Goal: Information Seeking & Learning: Understand process/instructions

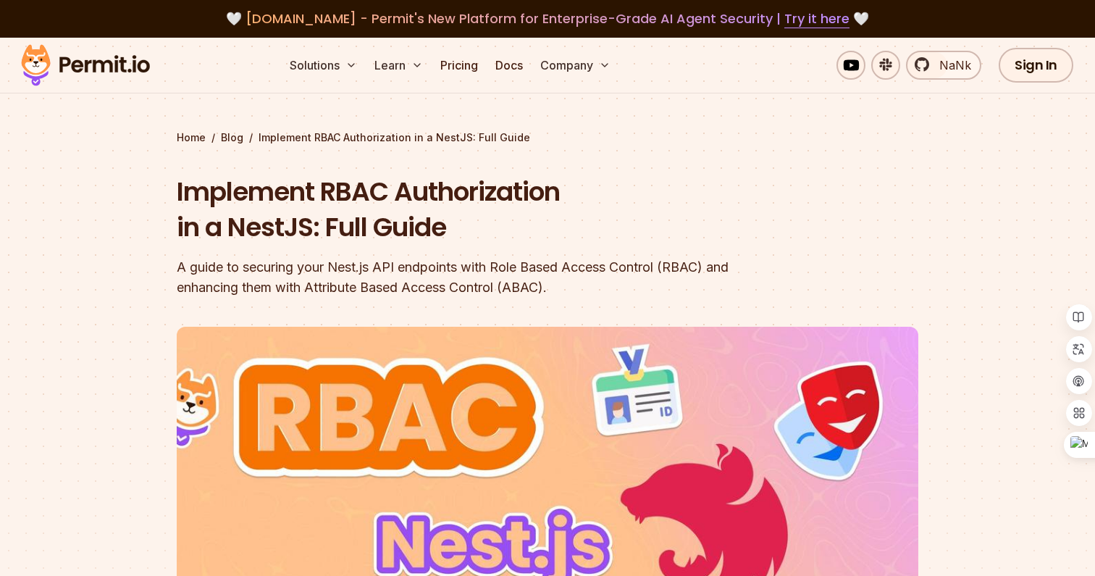
click at [495, 194] on h1 "Implement RBAC Authorization in a NestJS: Full Guide" at bounding box center [455, 210] width 556 height 72
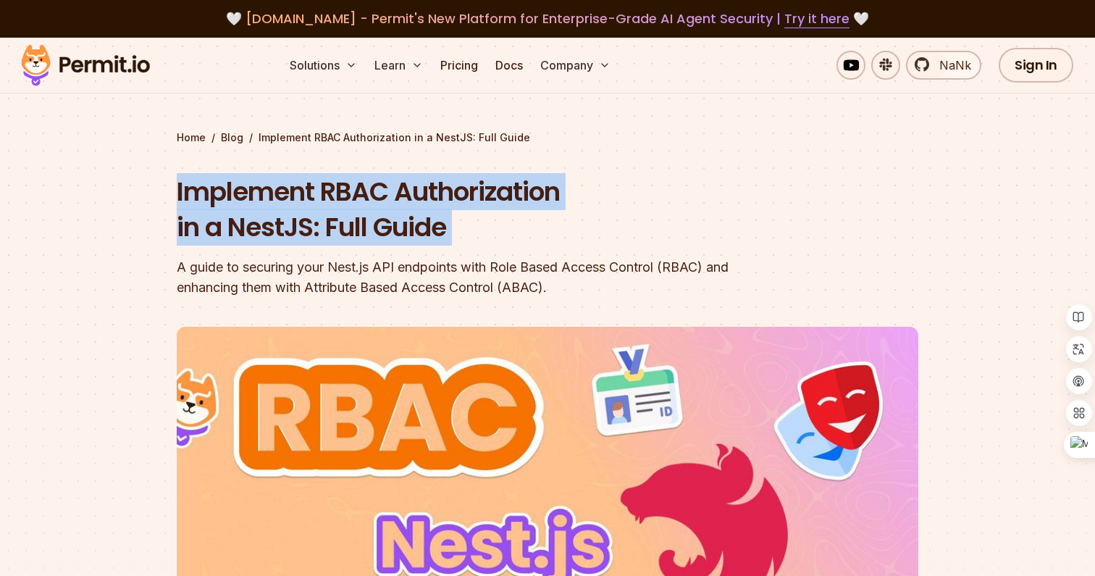
click at [481, 199] on h1 "Implement RBAC Authorization in a NestJS: Full Guide" at bounding box center [455, 210] width 556 height 72
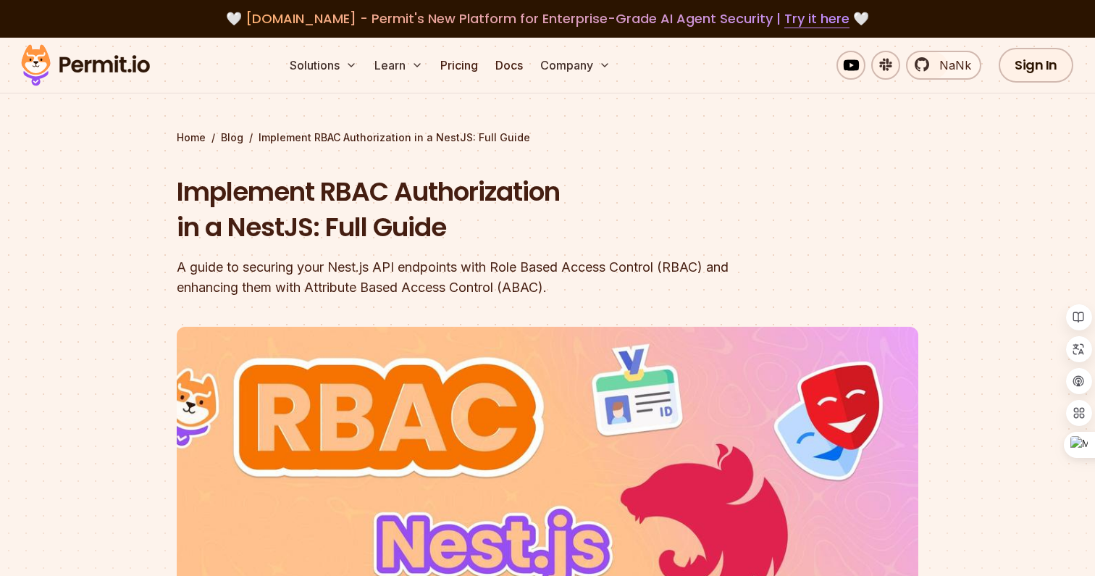
click at [481, 199] on h1 "Implement RBAC Authorization in a NestJS: Full Guide" at bounding box center [455, 210] width 556 height 72
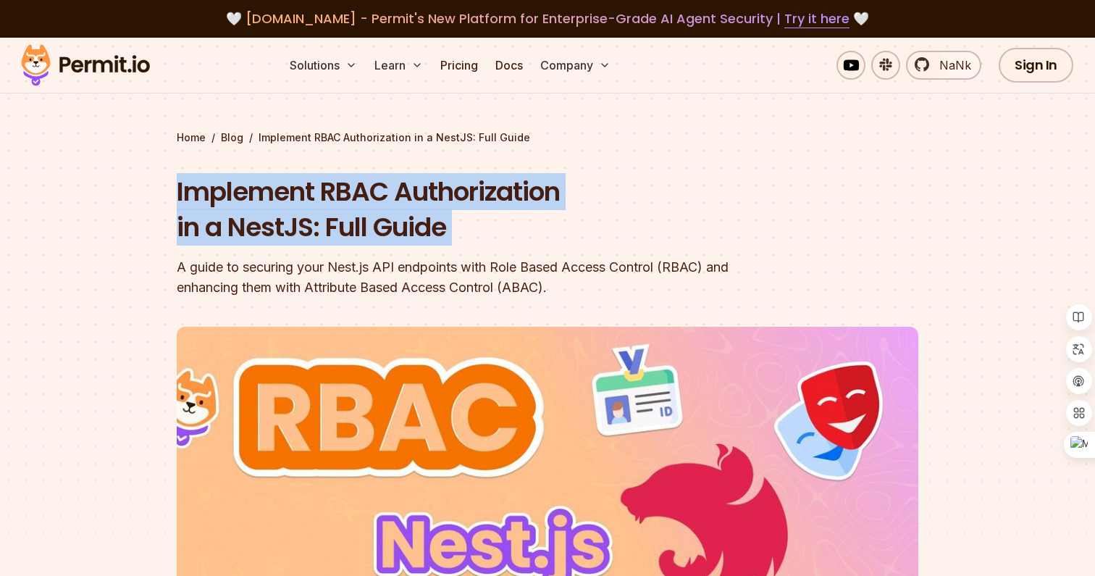
click at [419, 219] on h1 "Implement RBAC Authorization in a NestJS: Full Guide" at bounding box center [455, 210] width 556 height 72
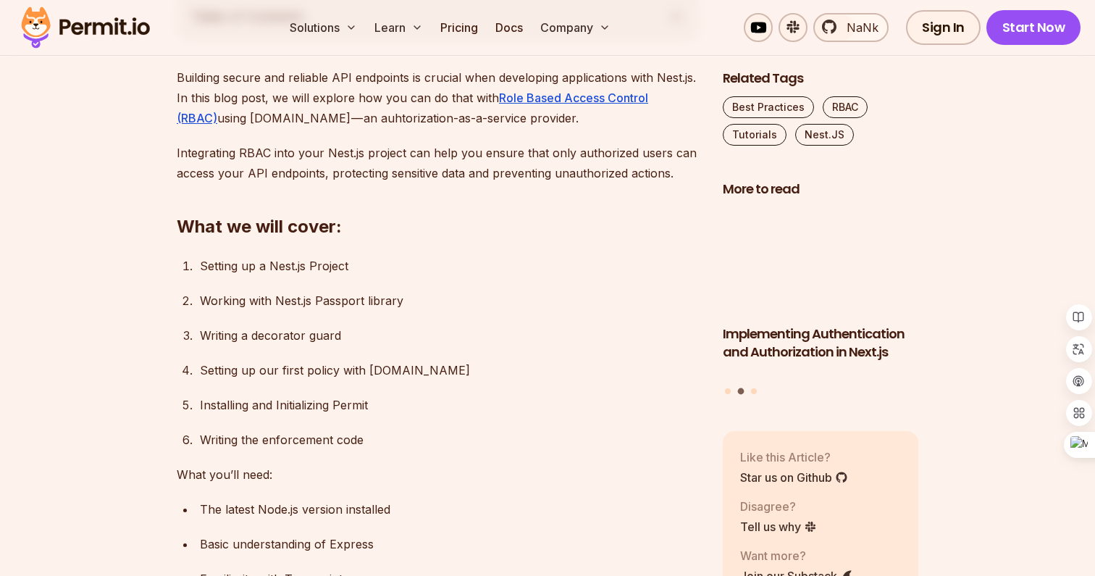
scroll to position [865, 0]
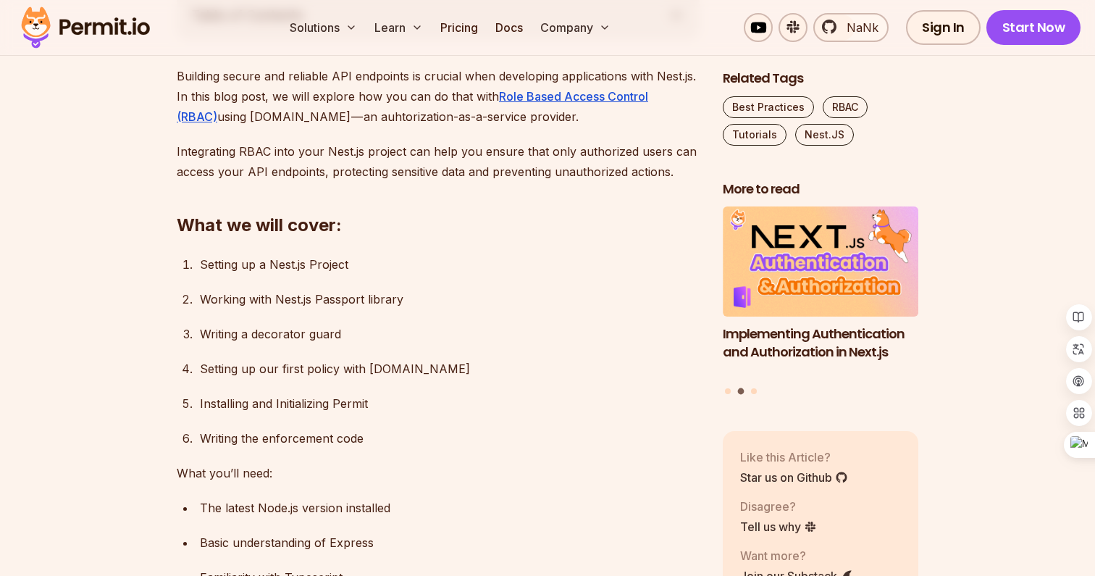
click at [361, 266] on div "Setting up a Nest.js Project" at bounding box center [450, 264] width 500 height 20
click at [426, 226] on h2 "What we will cover:" at bounding box center [438, 196] width 523 height 81
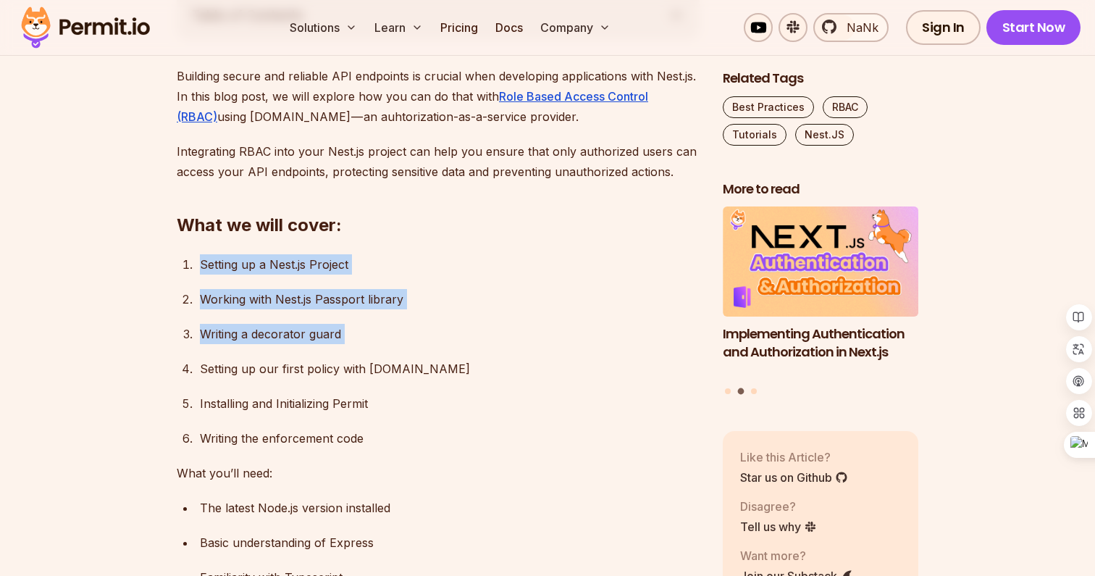
drag, startPoint x: 414, startPoint y: 350, endPoint x: 433, endPoint y: 217, distance: 134.6
drag, startPoint x: 418, startPoint y: 378, endPoint x: 452, endPoint y: 226, distance: 155.8
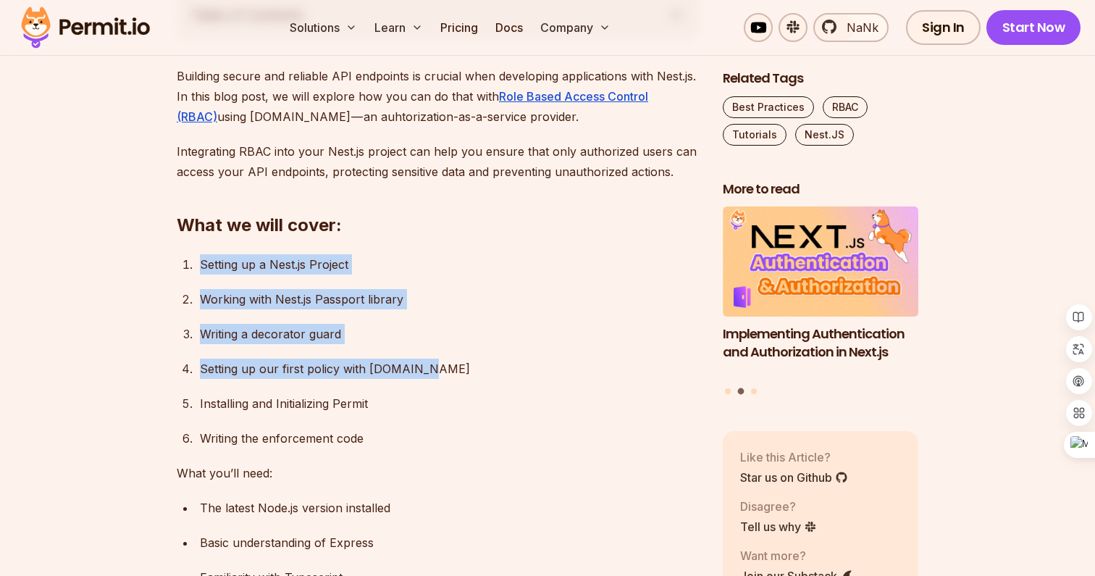
click at [452, 269] on div "Setting up a Nest.js Project" at bounding box center [450, 264] width 500 height 20
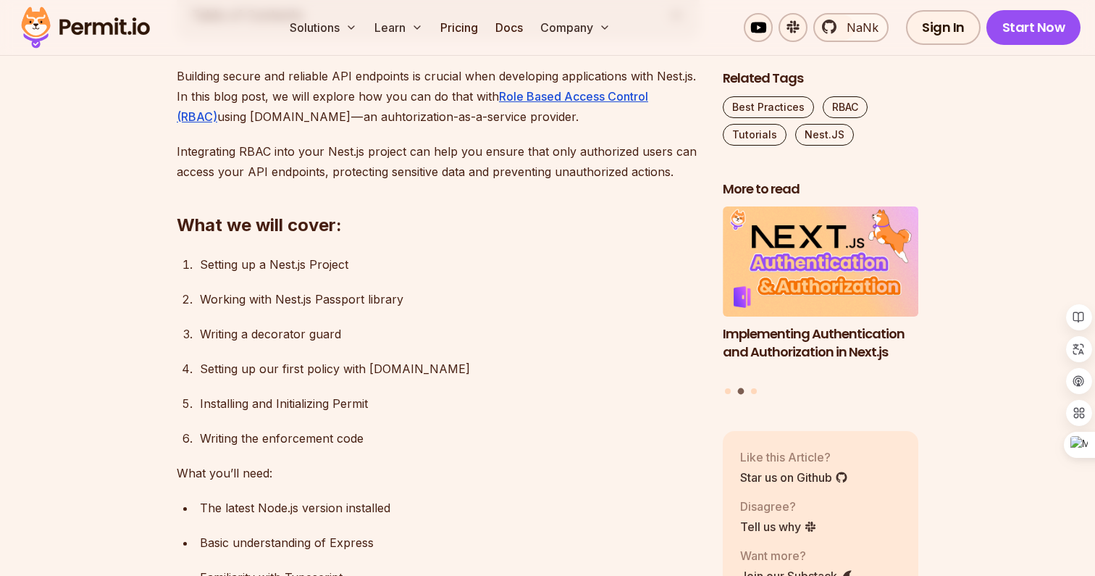
scroll to position [882, 0]
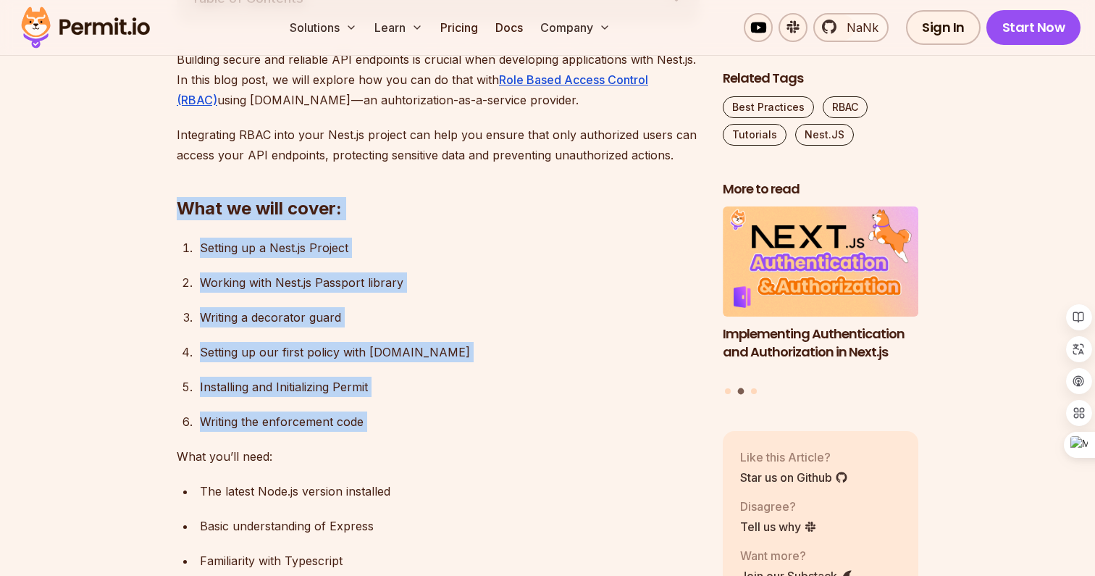
drag, startPoint x: 400, startPoint y: 397, endPoint x: 453, endPoint y: 173, distance: 229.7
click at [428, 339] on ol "Setting up a Nest.js Project Working with Nest.js Passport library Writing a de…" at bounding box center [438, 335] width 523 height 194
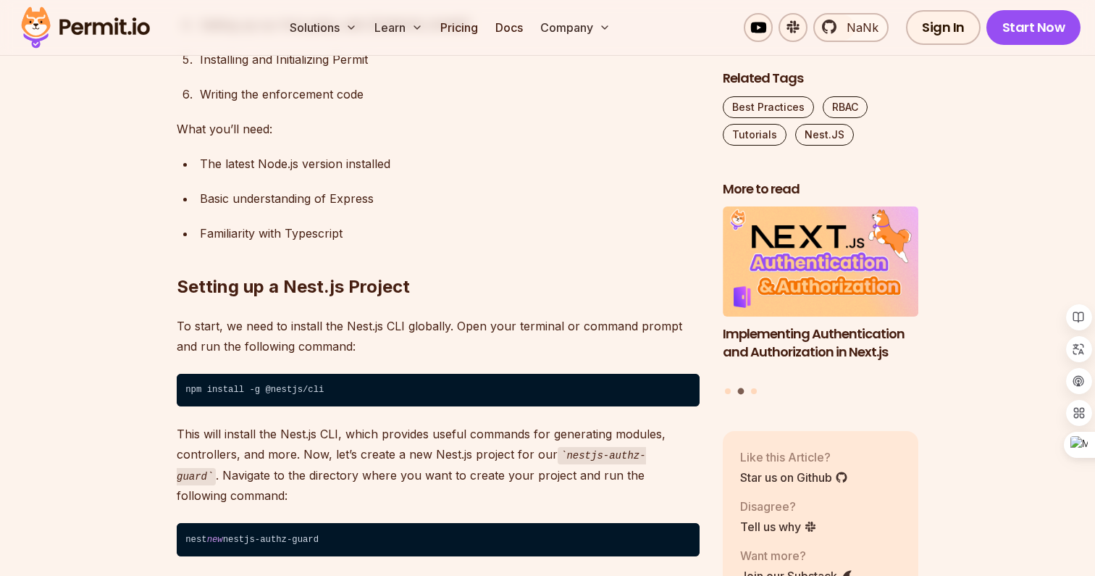
scroll to position [1211, 0]
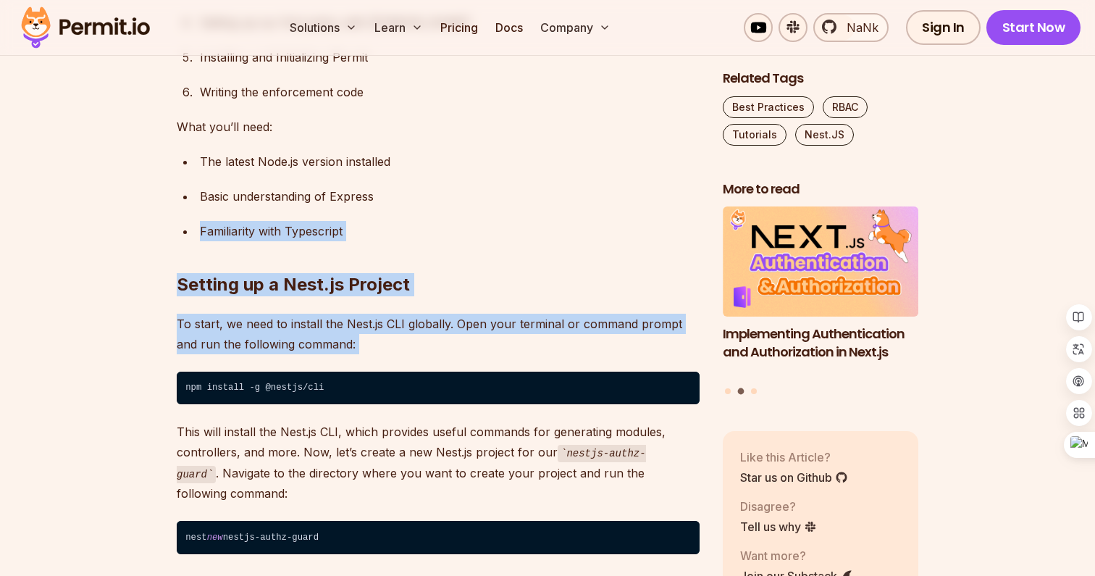
drag, startPoint x: 420, startPoint y: 359, endPoint x: 470, endPoint y: 193, distance: 173.9
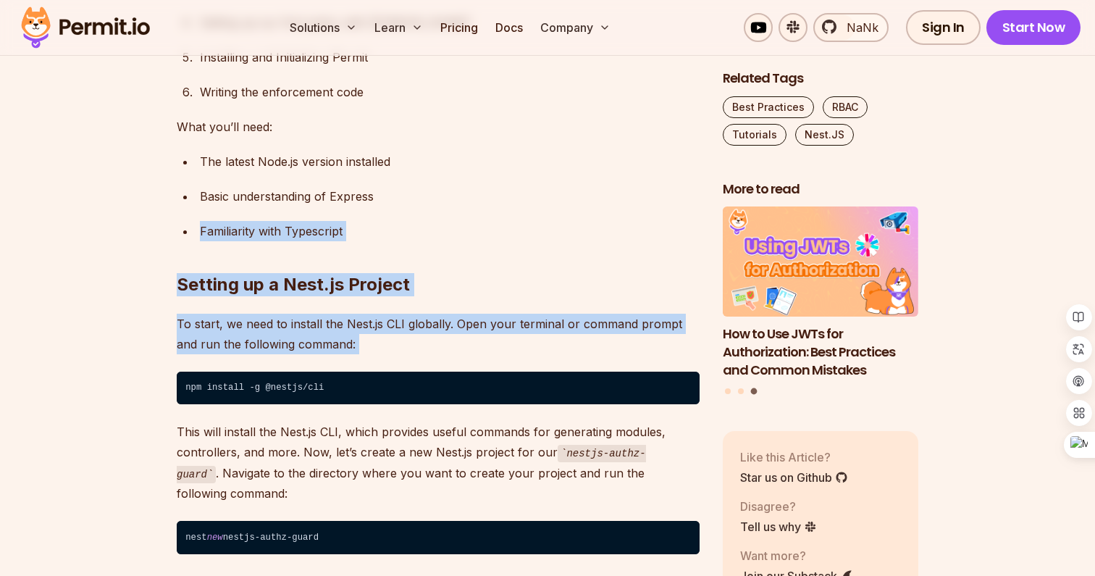
click at [492, 168] on div "⁠The latest Node.js version installed" at bounding box center [450, 161] width 500 height 20
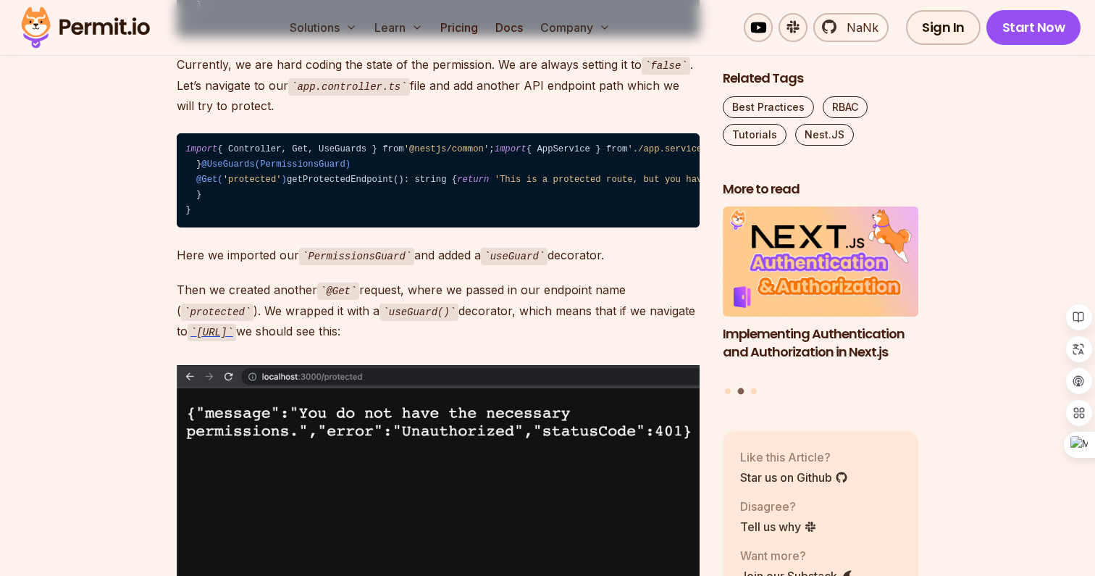
scroll to position [3550, 0]
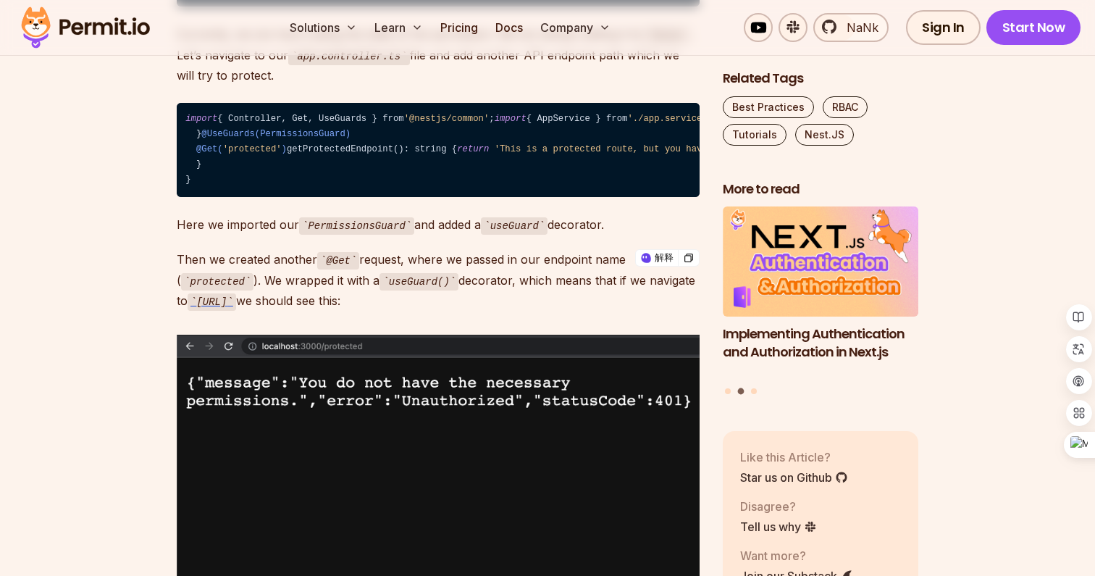
click at [478, 85] on p "Currently, we are hard coding the state of the permission. We are always settin…" at bounding box center [438, 55] width 523 height 62
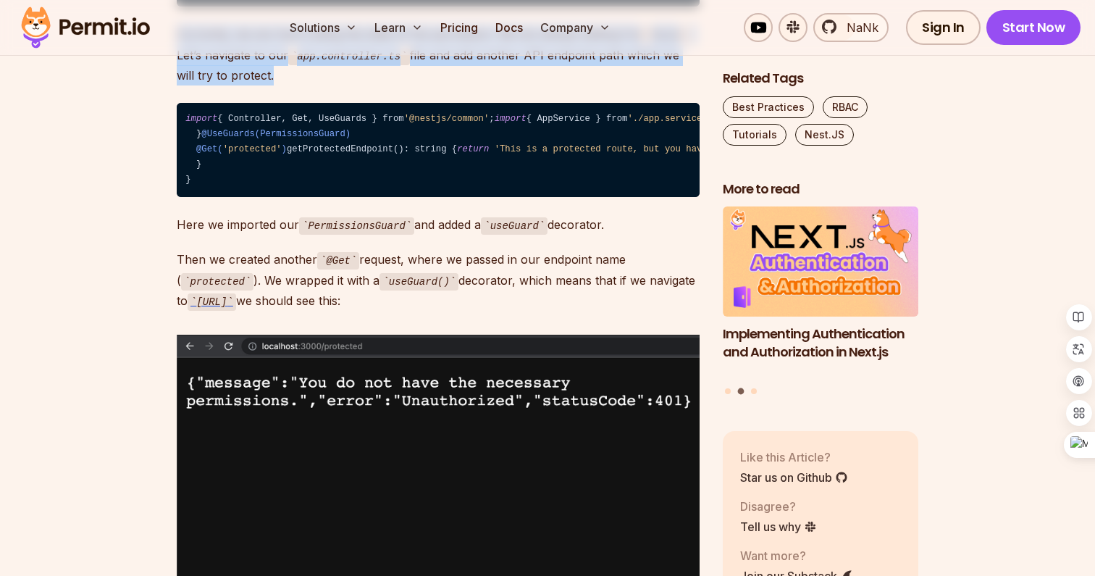
click at [487, 85] on p "Currently, we are hard coding the state of the permission. We are always settin…" at bounding box center [438, 55] width 523 height 62
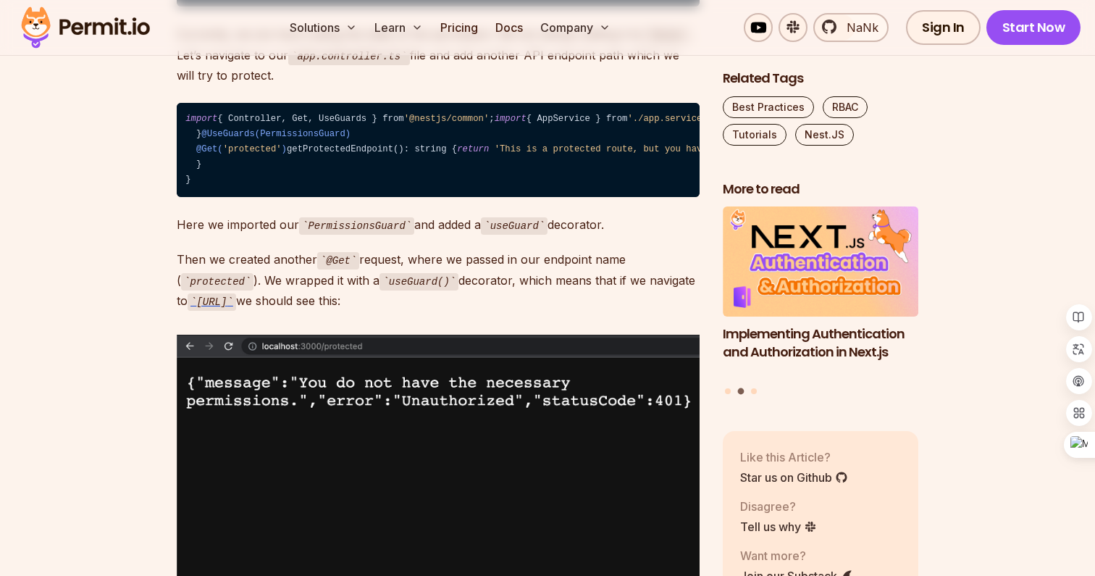
click at [487, 85] on p "Currently, we are hard coding the state of the permission. We are always settin…" at bounding box center [438, 55] width 523 height 62
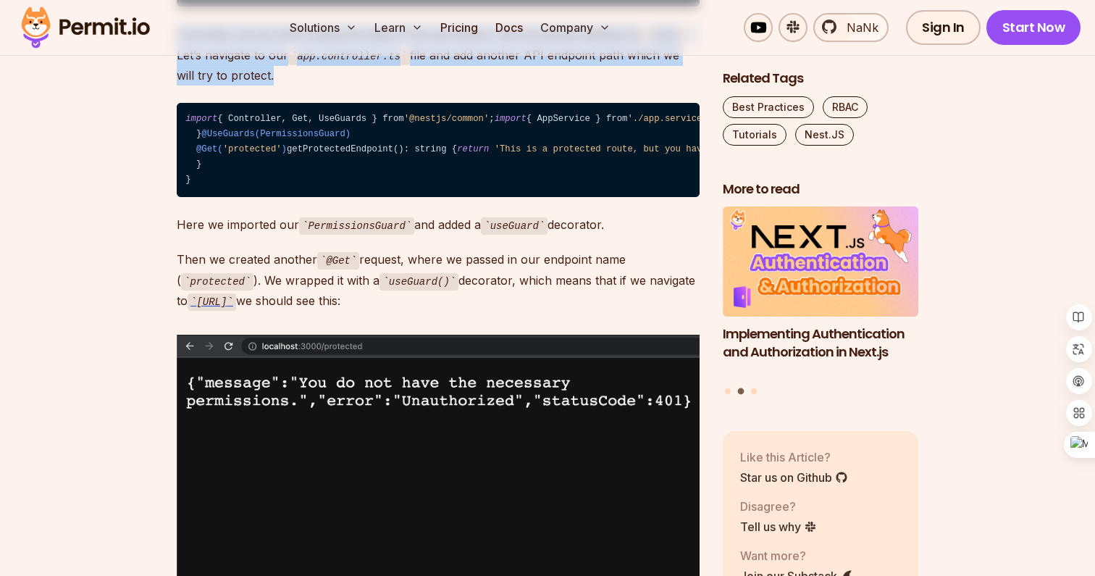
click at [475, 85] on p "Currently, we are hard coding the state of the permission. We are always settin…" at bounding box center [438, 55] width 523 height 62
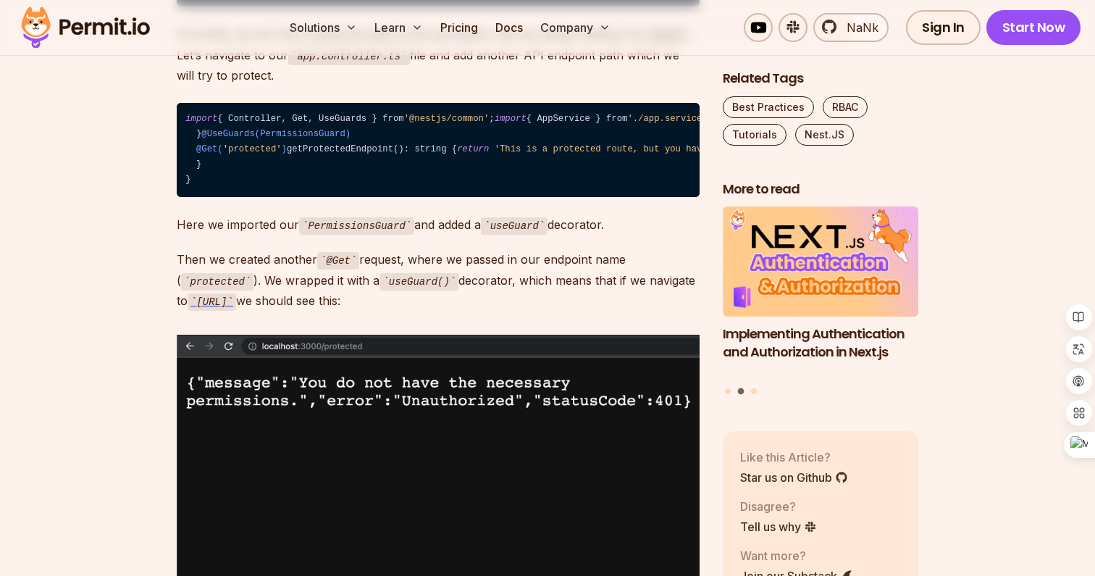
click at [475, 85] on p "Currently, we are hard coding the state of the permission. We are always settin…" at bounding box center [438, 55] width 523 height 62
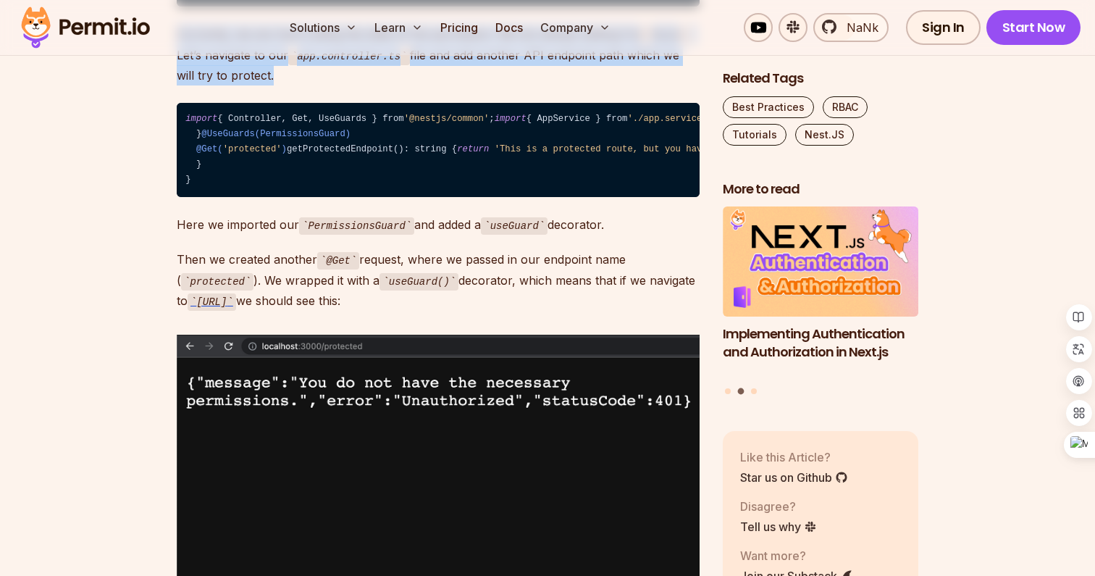
click at [440, 85] on p "Currently, we are hard coding the state of the permission. We are always settin…" at bounding box center [438, 55] width 523 height 62
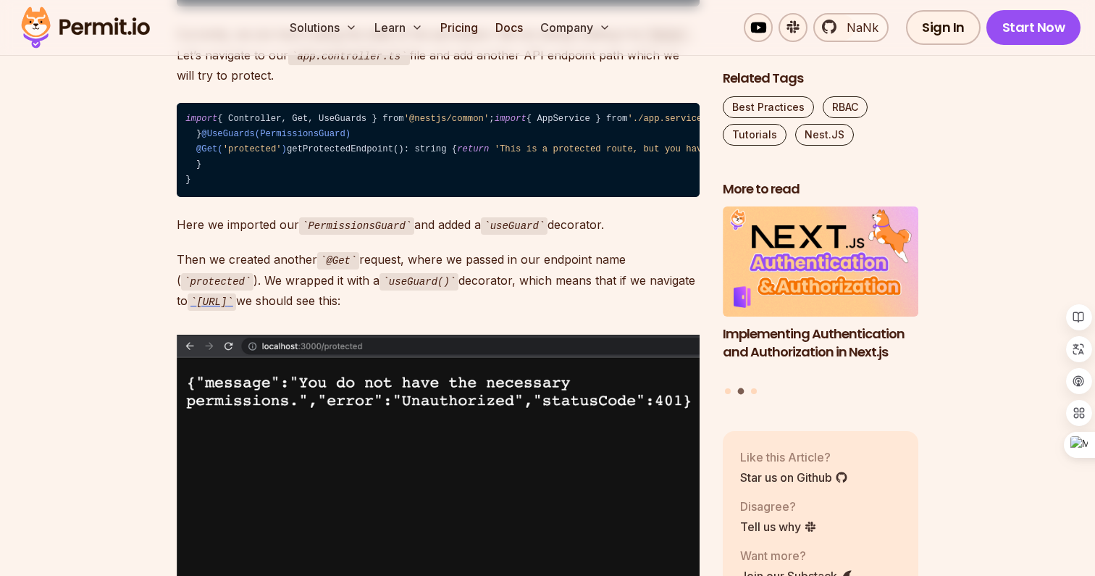
click at [440, 85] on p "Currently, we are hard coding the state of the permission. We are always settin…" at bounding box center [438, 55] width 523 height 62
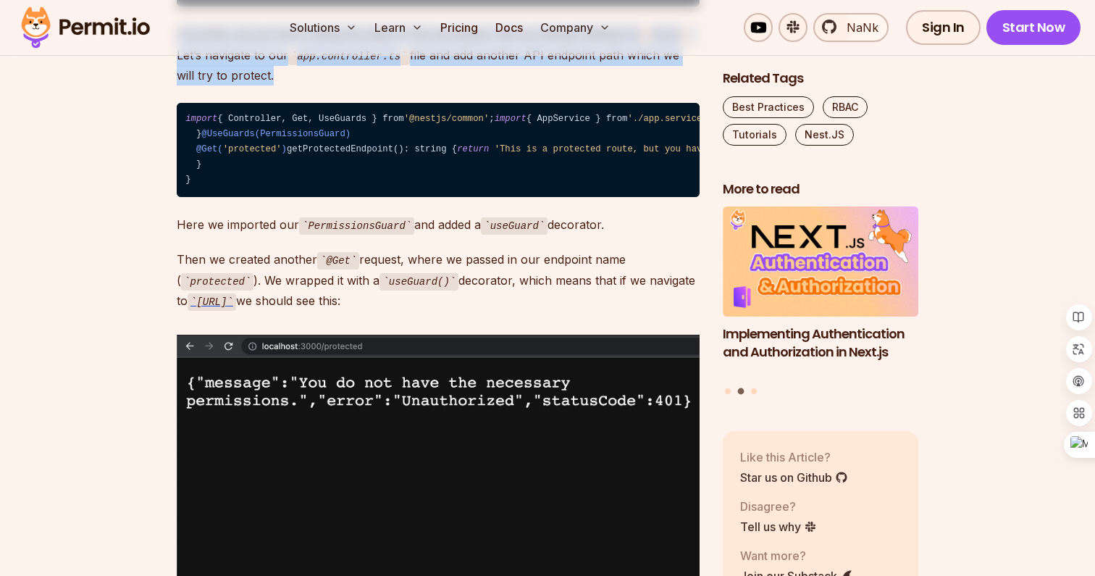
click at [479, 85] on p "Currently, we are hard coding the state of the permission. We are always settin…" at bounding box center [438, 55] width 523 height 62
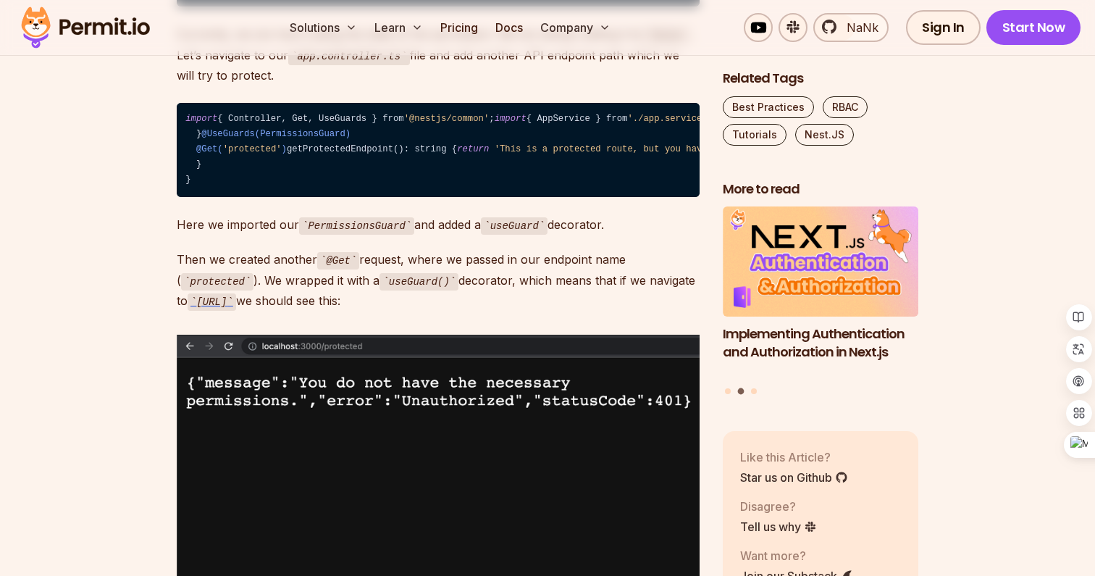
click at [479, 85] on p "Currently, we are hard coding the state of the permission. We are always settin…" at bounding box center [438, 55] width 523 height 62
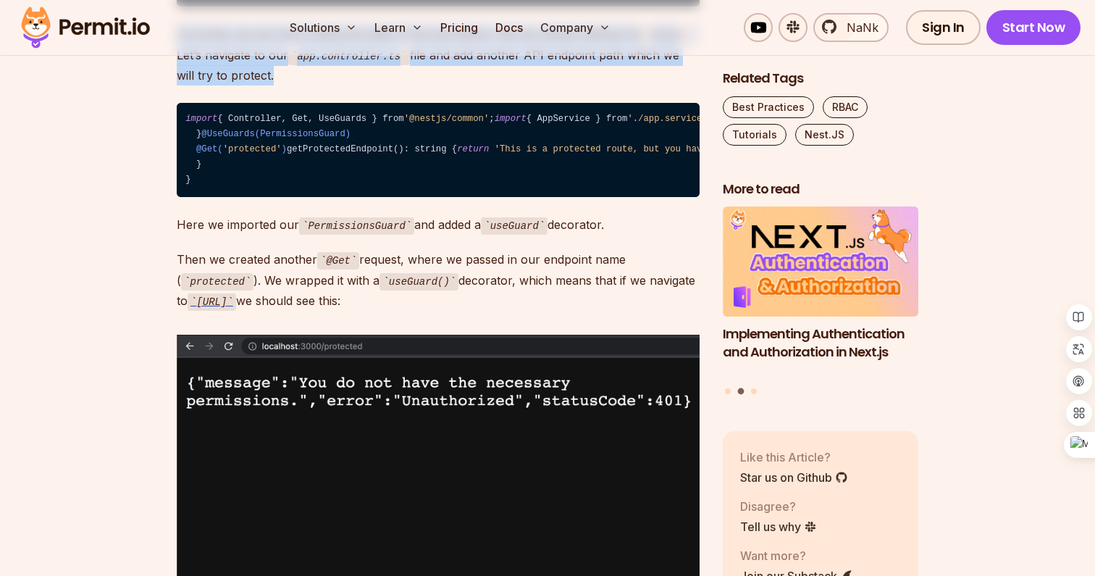
click at [422, 85] on p "Currently, we are hard coding the state of the permission. We are always settin…" at bounding box center [438, 55] width 523 height 62
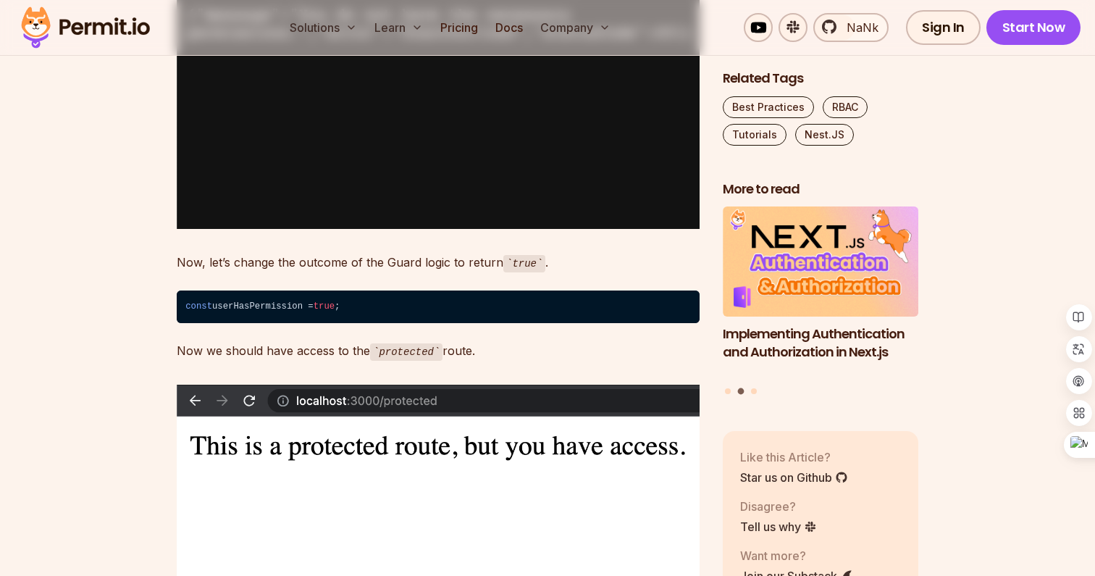
scroll to position [3930, 0]
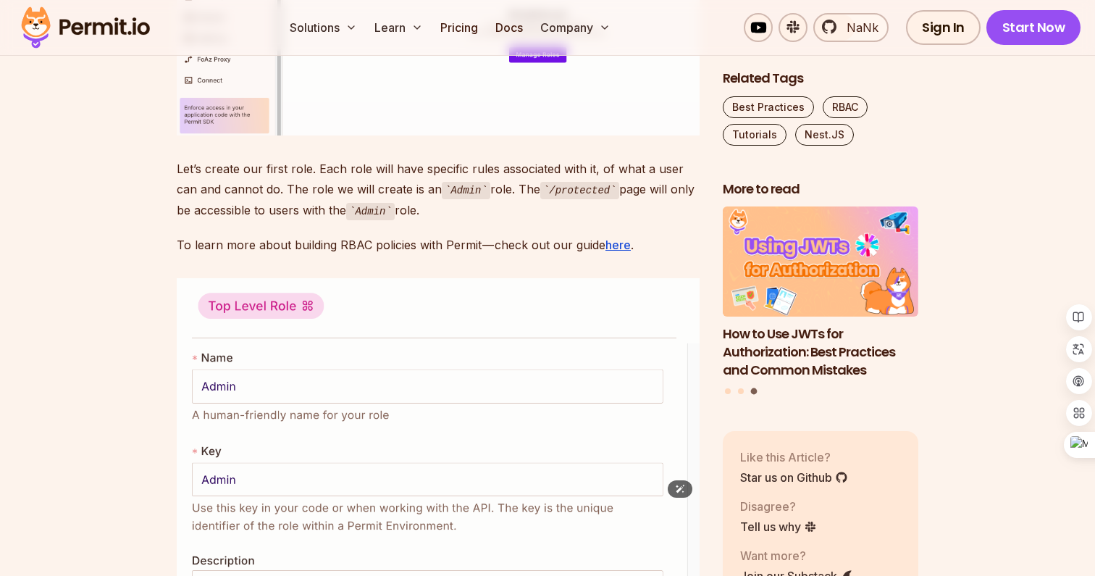
scroll to position [5009, 0]
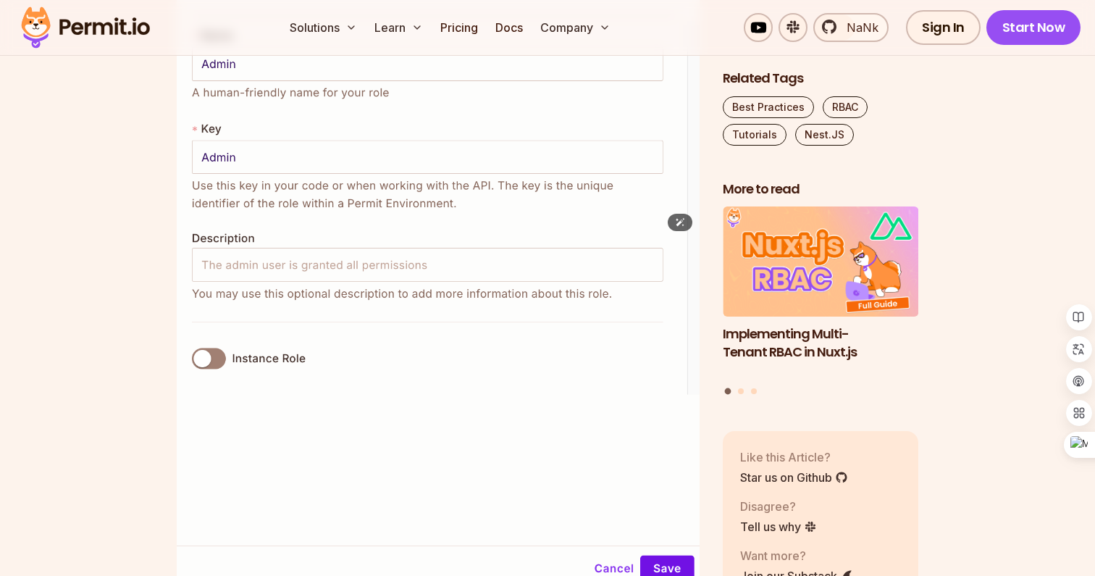
scroll to position [5335, 0]
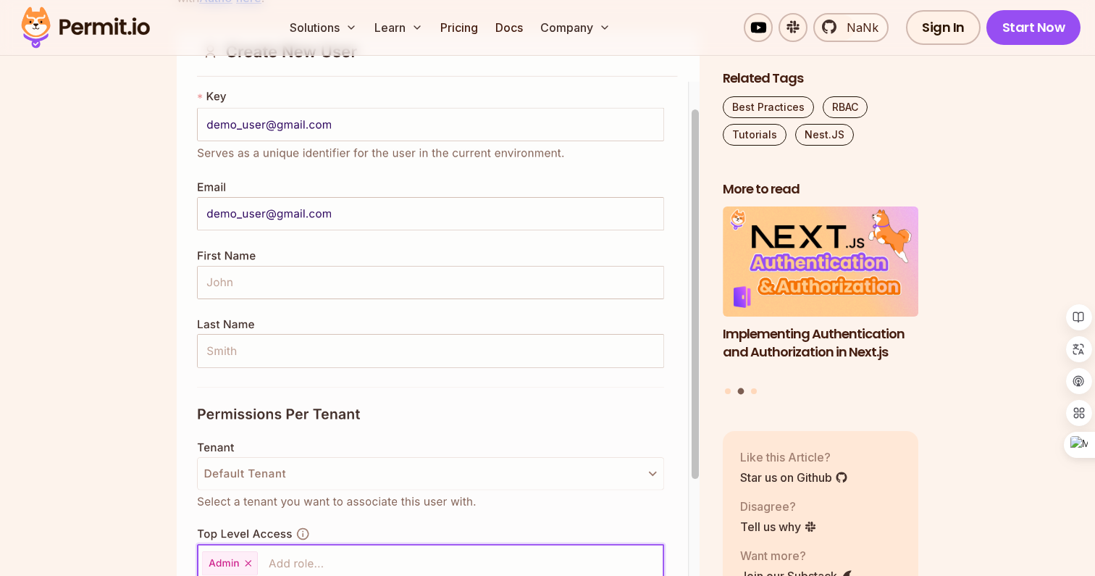
scroll to position [6383, 0]
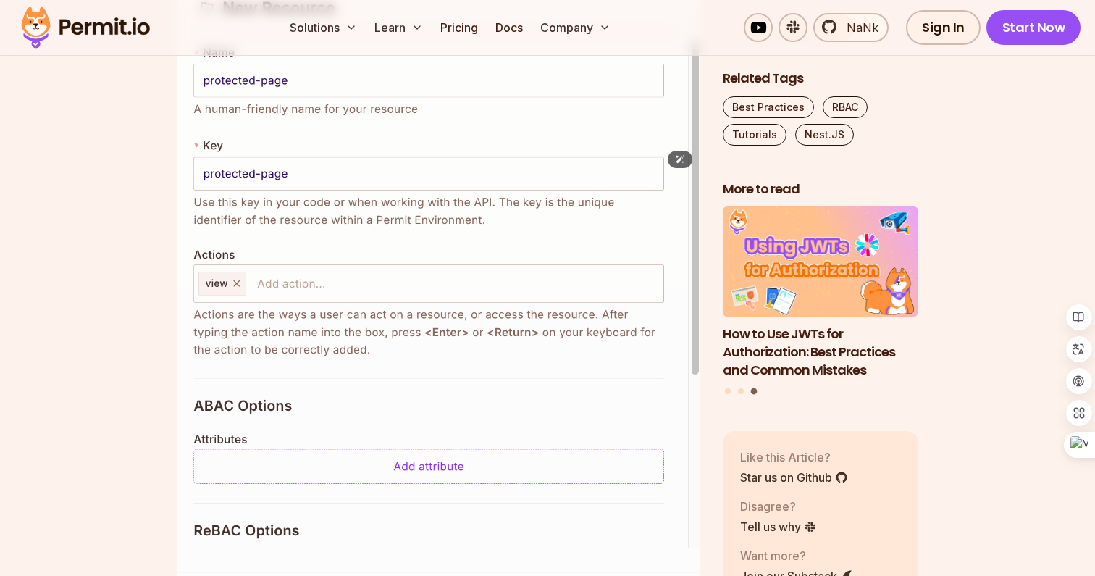
scroll to position [7202, 0]
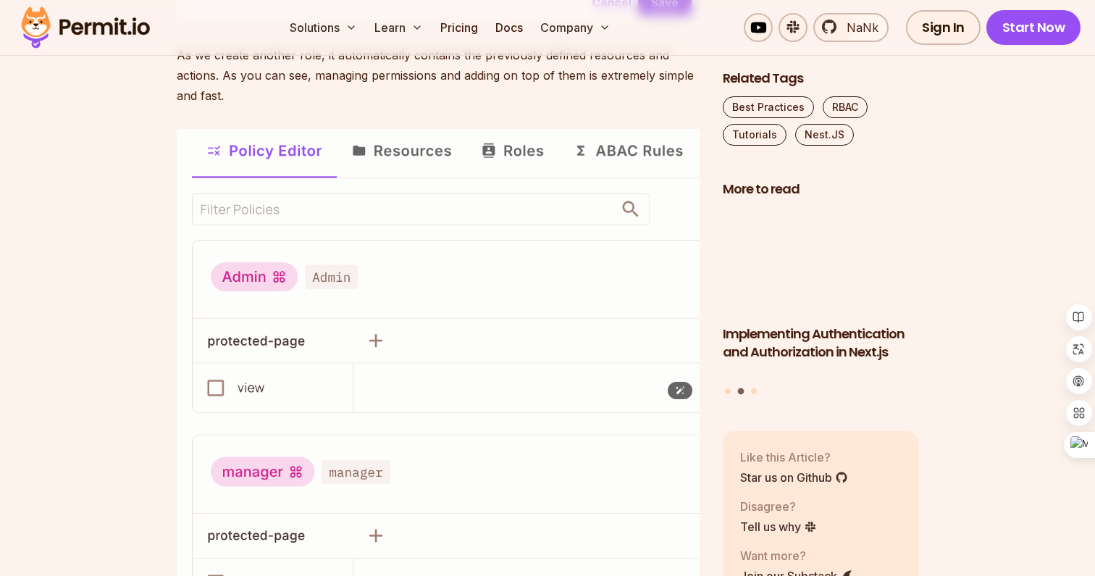
scroll to position [8848, 0]
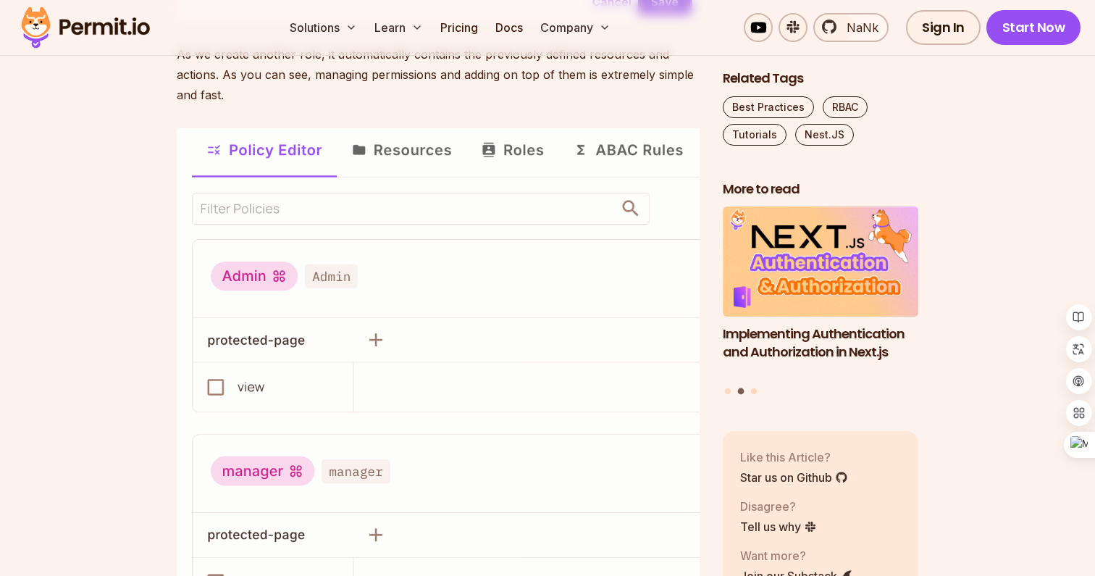
click at [88, 23] on img at bounding box center [85, 27] width 142 height 49
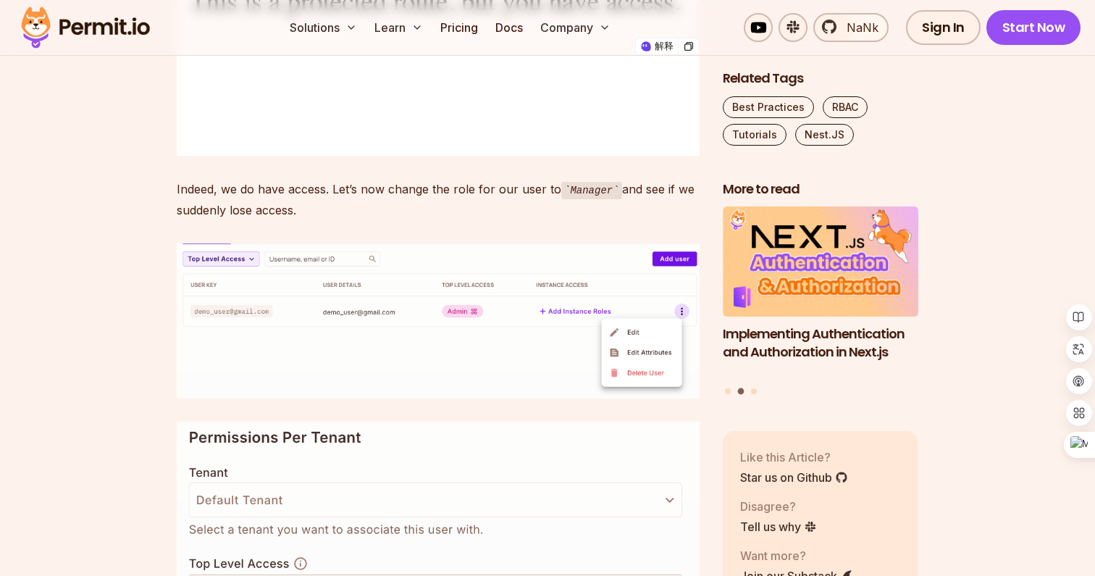
scroll to position [11423, 0]
